Goal: Information Seeking & Learning: Understand process/instructions

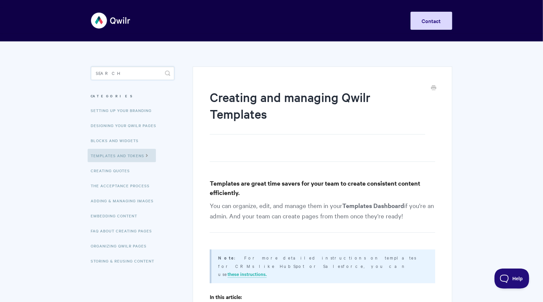
click at [153, 69] on input "Search" at bounding box center [132, 73] width 83 height 13
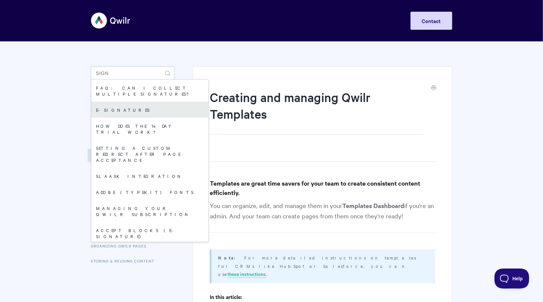
type input "sign"
click at [138, 102] on link "E-signatures" at bounding box center [149, 110] width 117 height 16
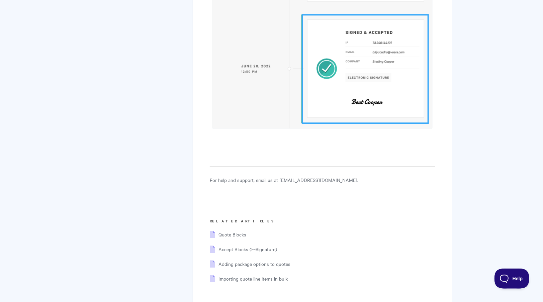
scroll to position [3351, 0]
